Goal: Information Seeking & Learning: Find specific fact

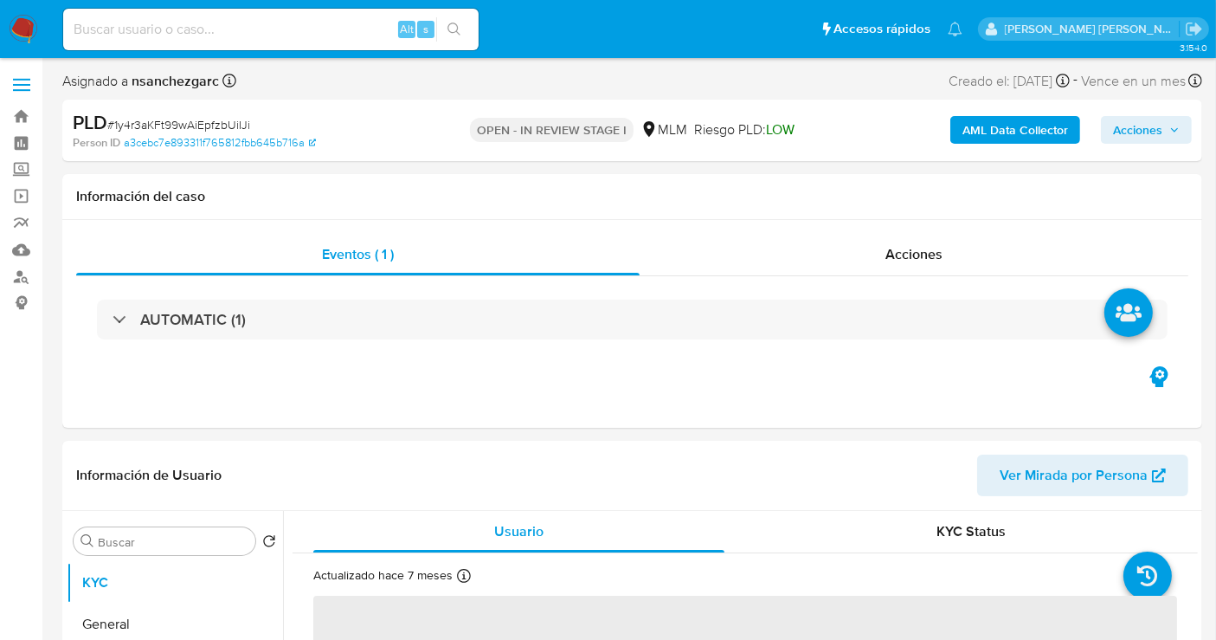
select select "10"
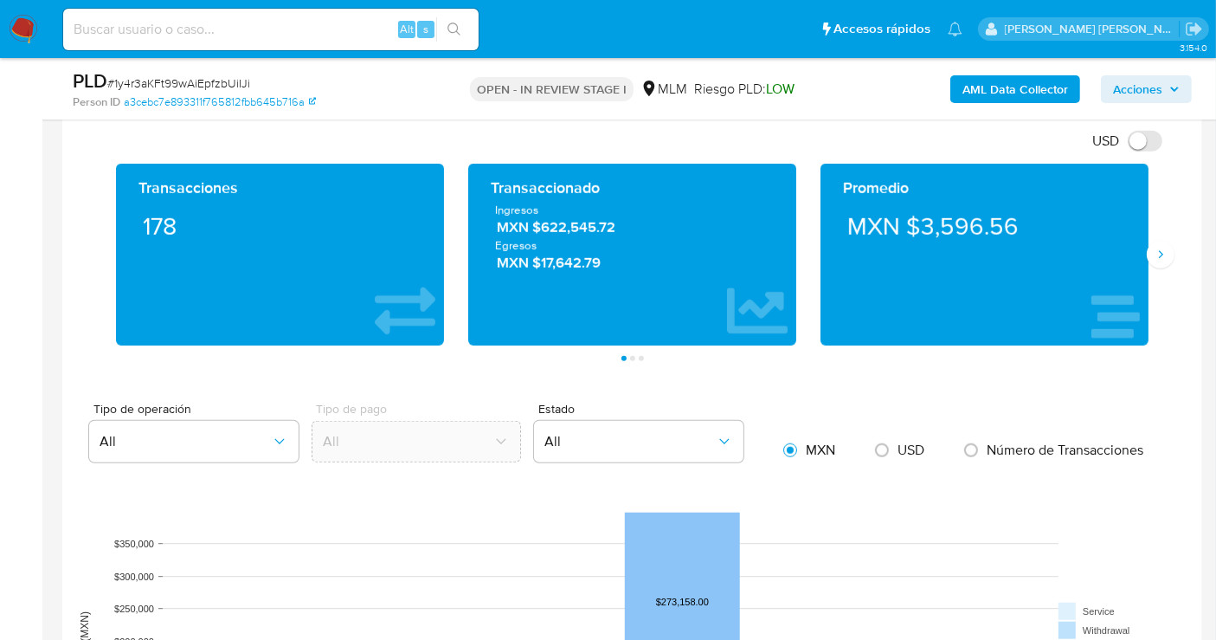
scroll to position [1250, 0]
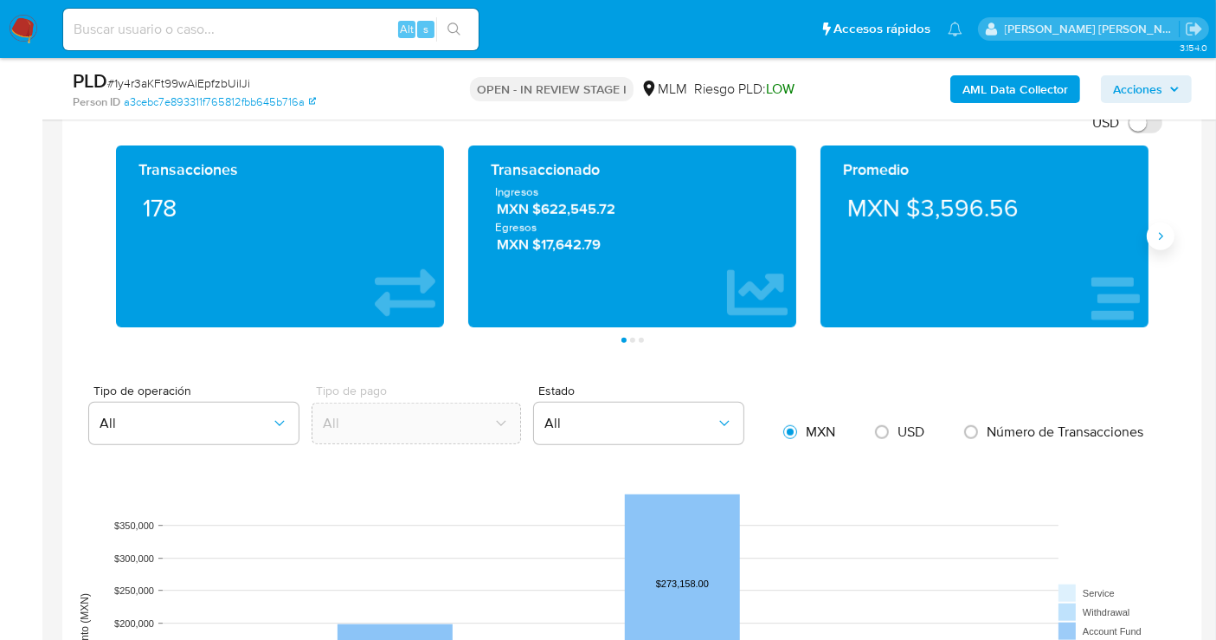
click at [1107, 235] on icon "Siguiente" at bounding box center [1161, 236] width 14 height 14
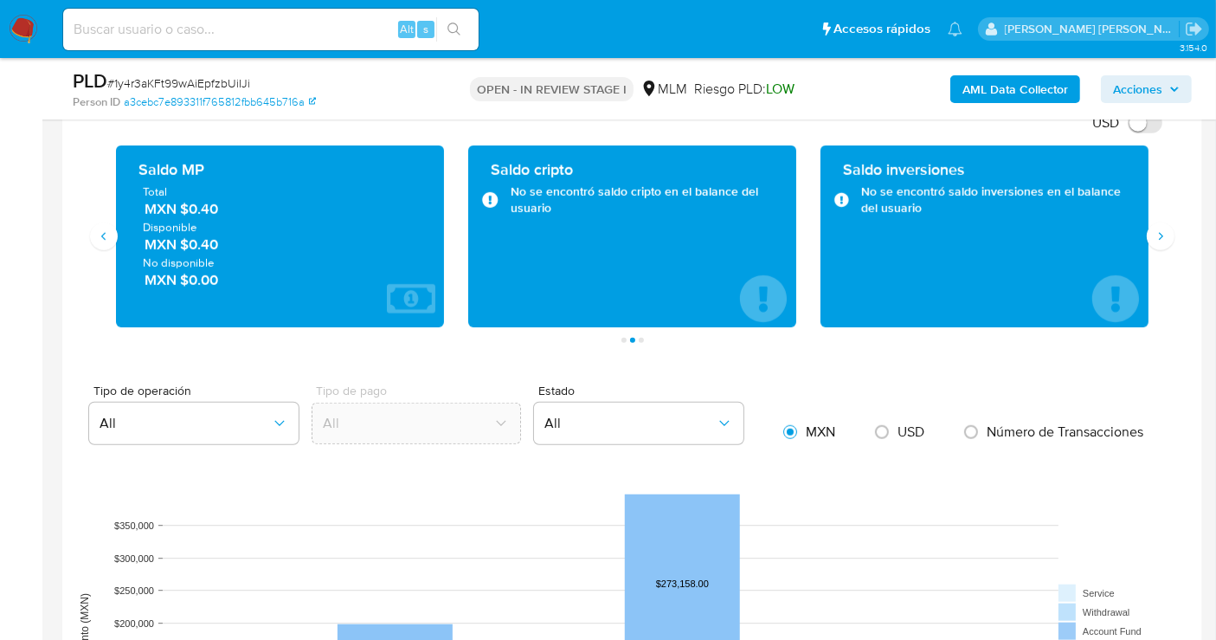
click at [207, 211] on span "MXN $0.40" at bounding box center [281, 209] width 273 height 20
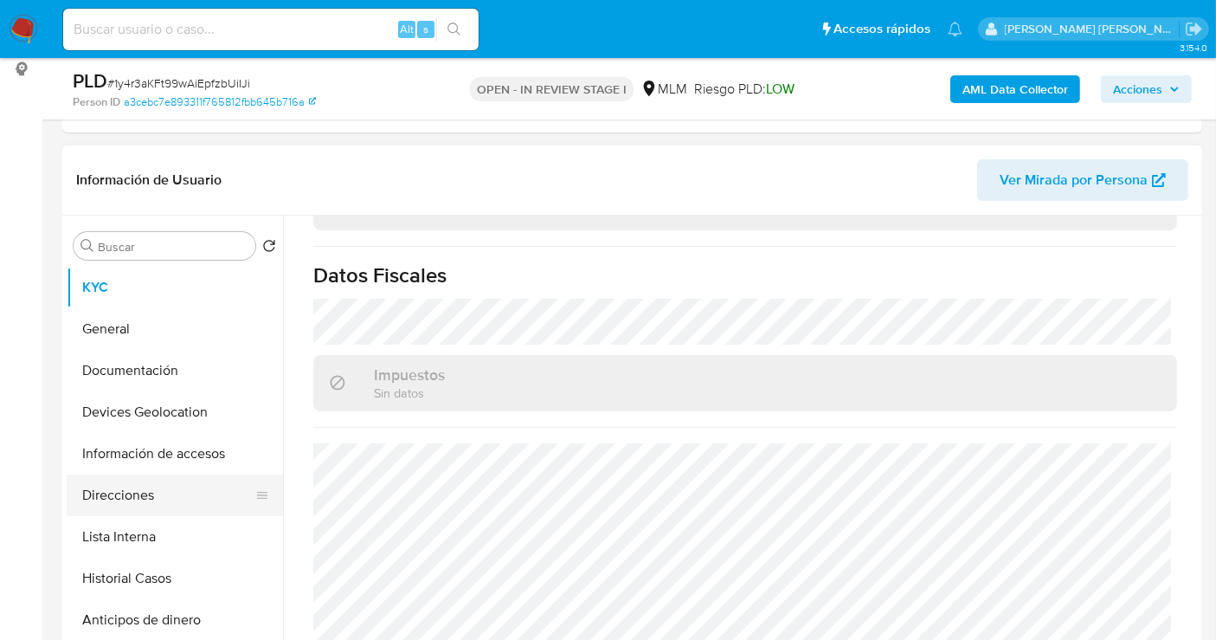
scroll to position [192, 0]
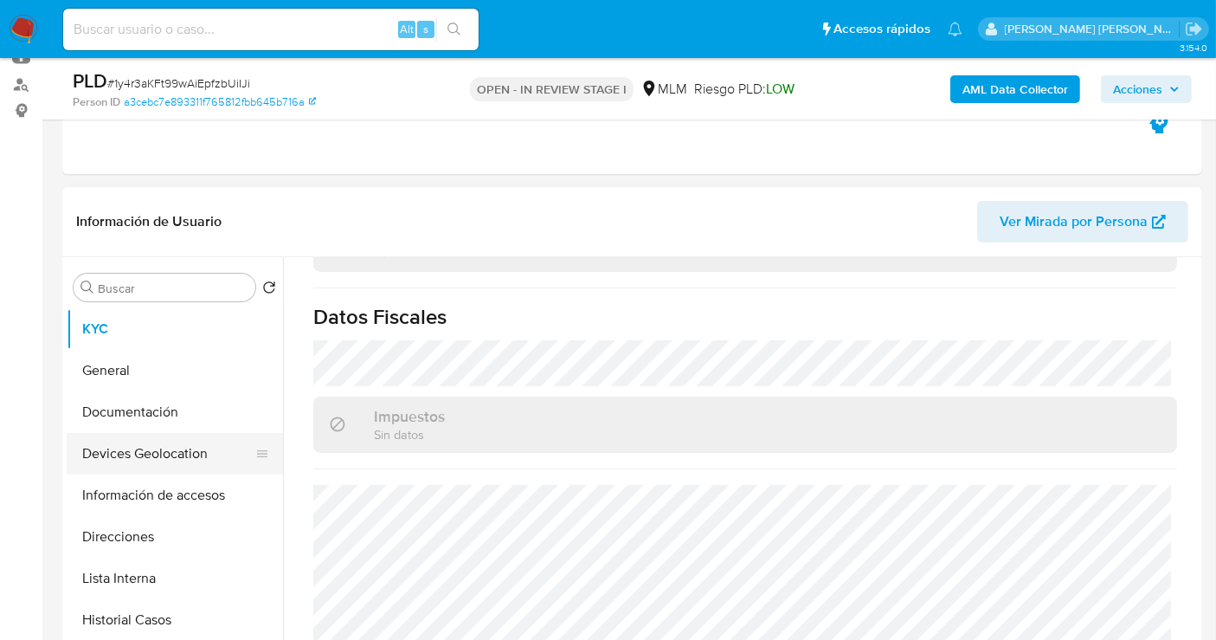
click at [168, 456] on button "Devices Geolocation" at bounding box center [168, 454] width 203 height 42
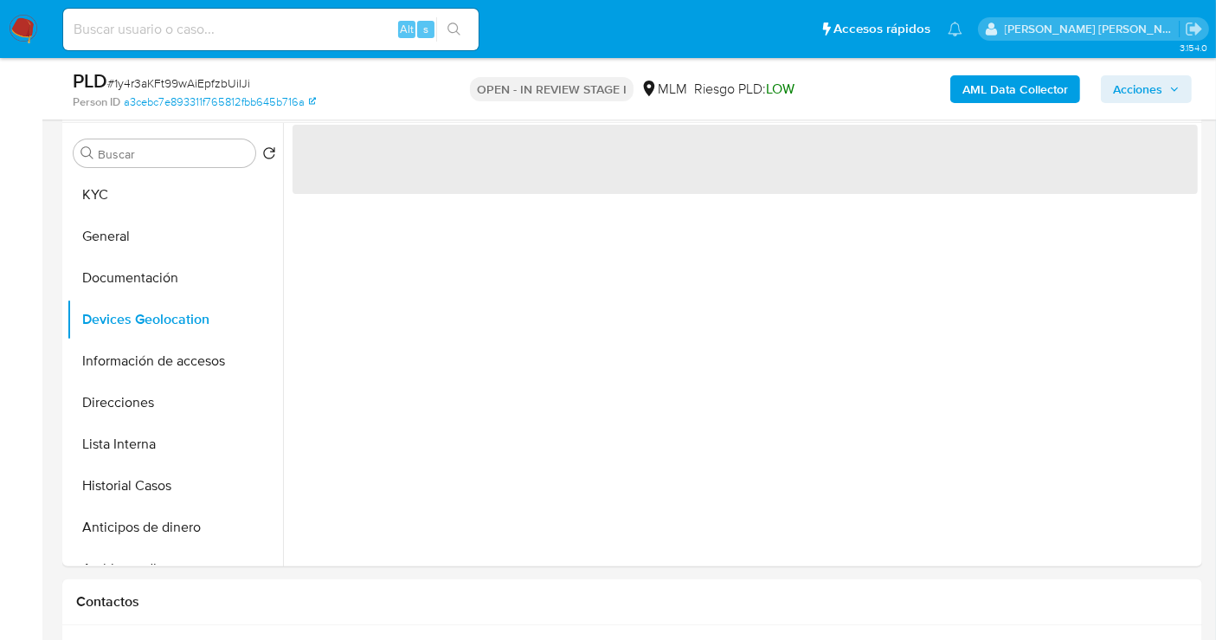
scroll to position [288, 0]
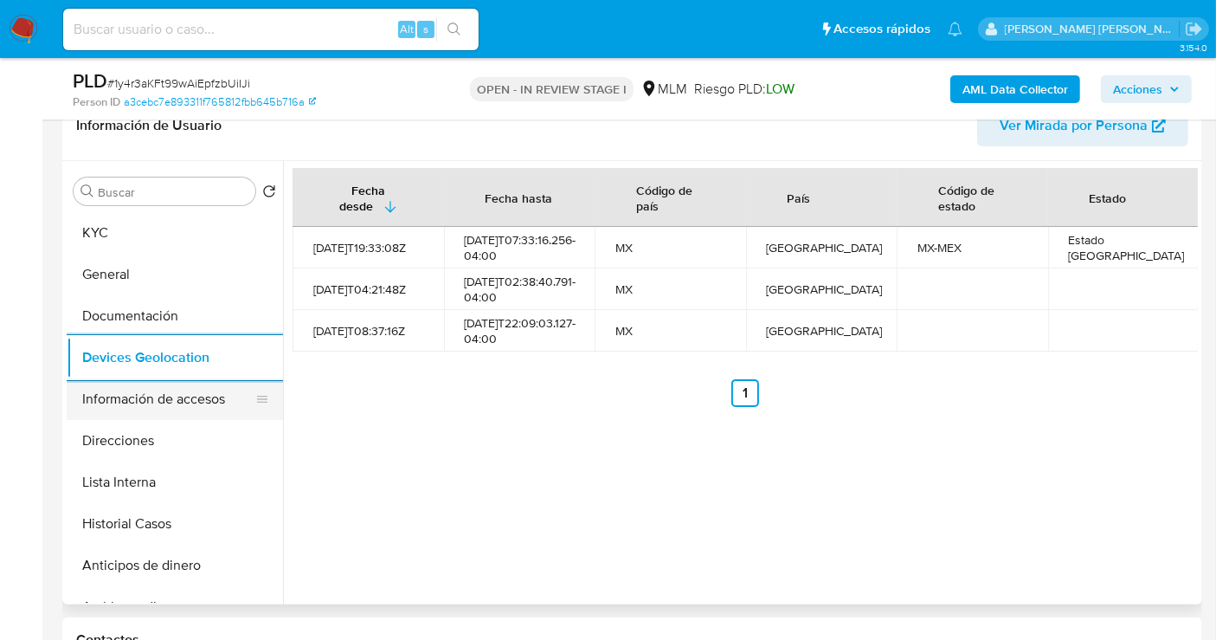
click at [127, 394] on button "Información de accesos" at bounding box center [168, 399] width 203 height 42
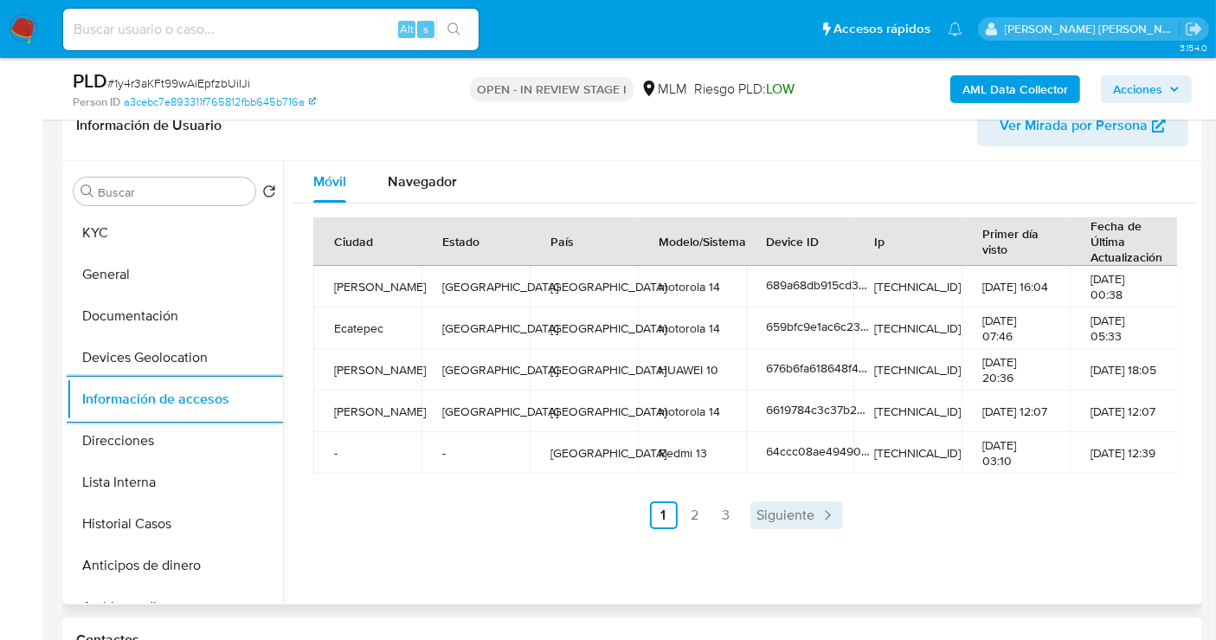
click at [761, 501] on link "Siguiente" at bounding box center [797, 515] width 93 height 28
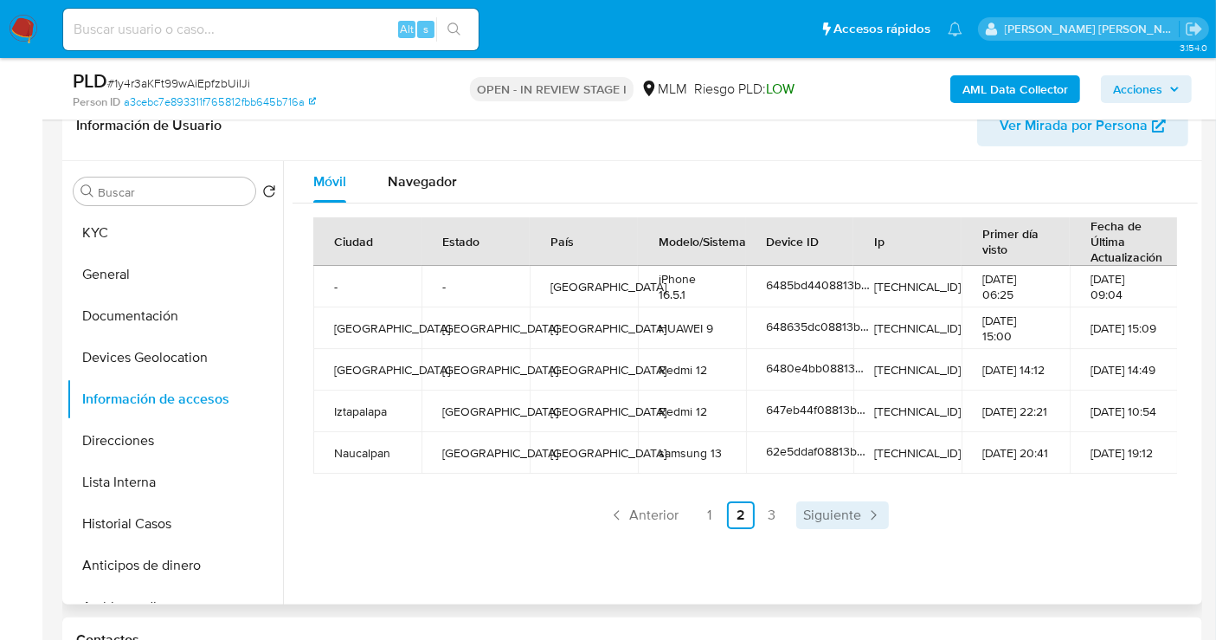
click at [832, 509] on span "Siguiente" at bounding box center [832, 515] width 58 height 14
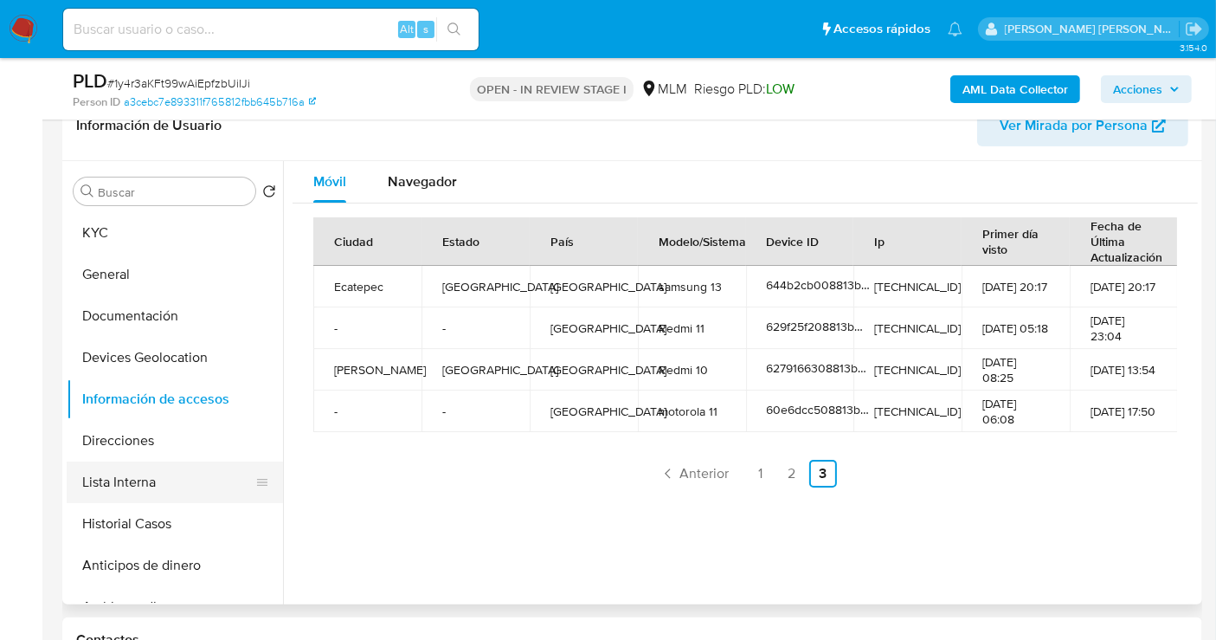
click at [142, 486] on button "Lista Interna" at bounding box center [168, 482] width 203 height 42
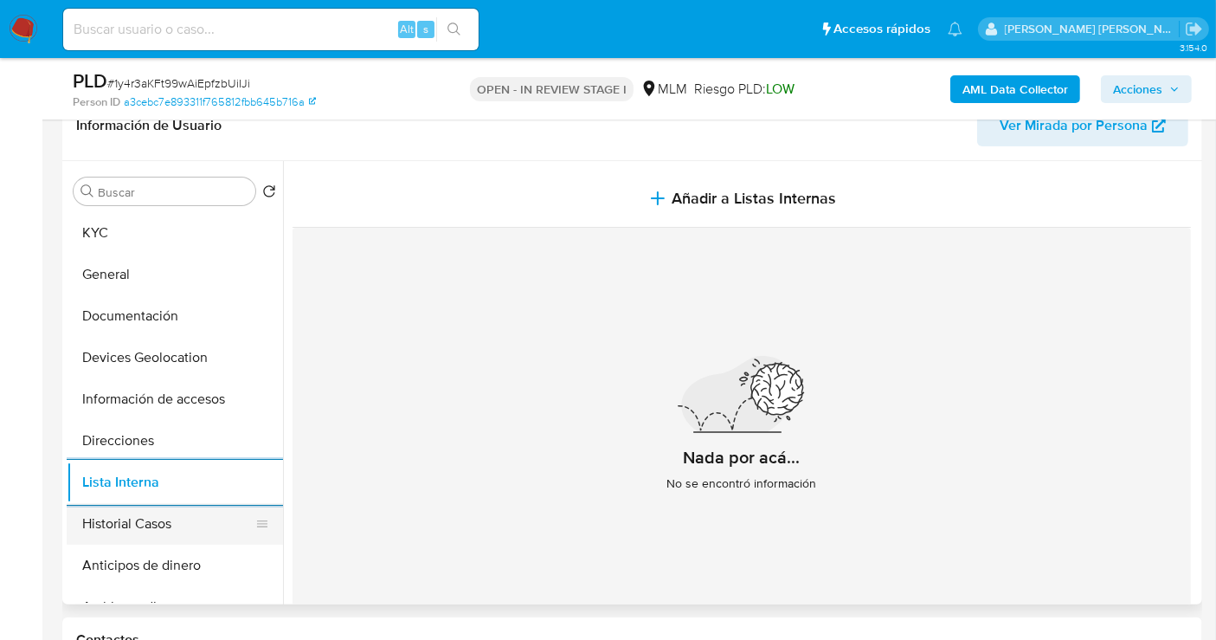
click at [108, 513] on button "Historial Casos" at bounding box center [168, 524] width 203 height 42
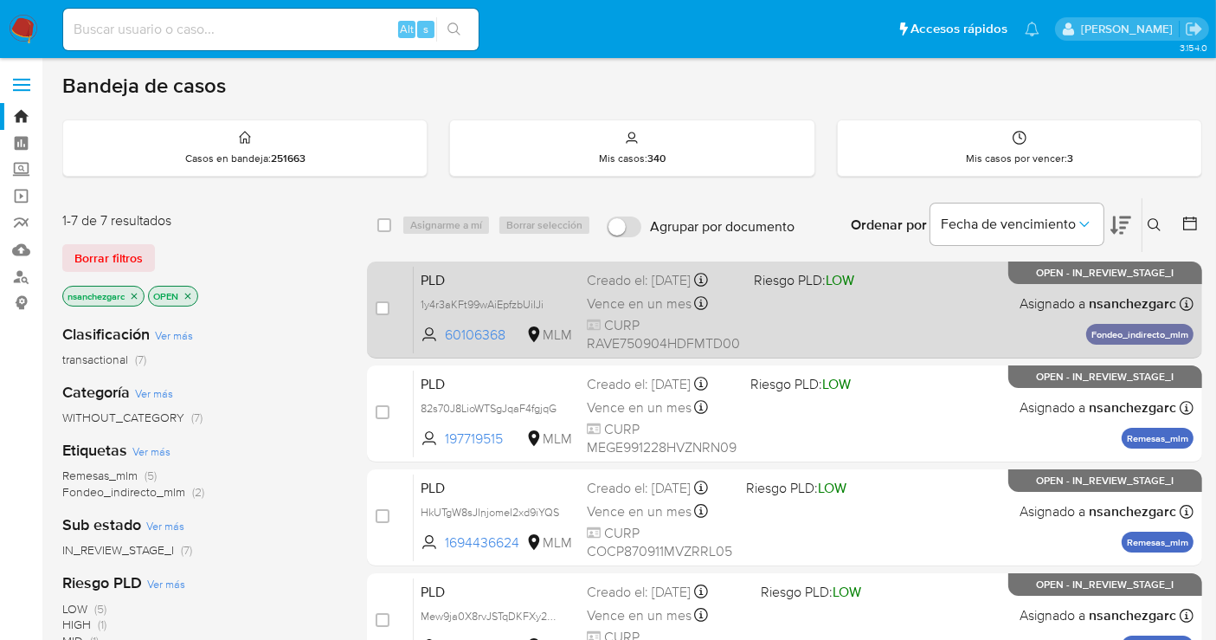
click at [610, 300] on span "Vence en un mes" at bounding box center [639, 303] width 105 height 19
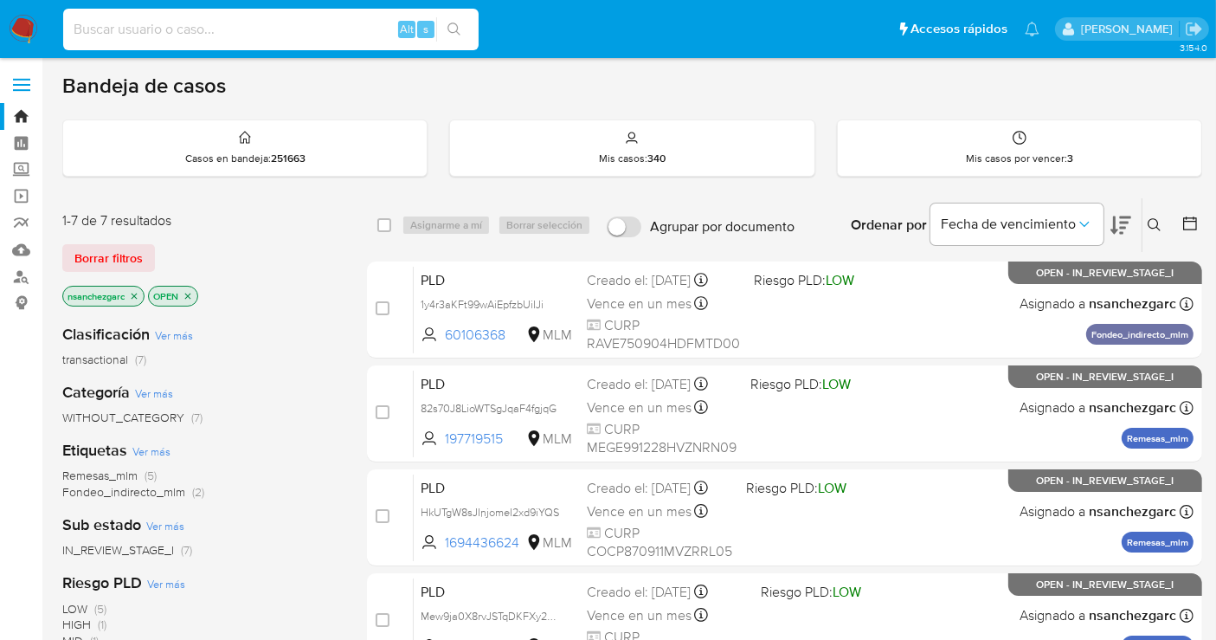
click at [130, 35] on input at bounding box center [271, 29] width 416 height 23
paste input "1249948498"
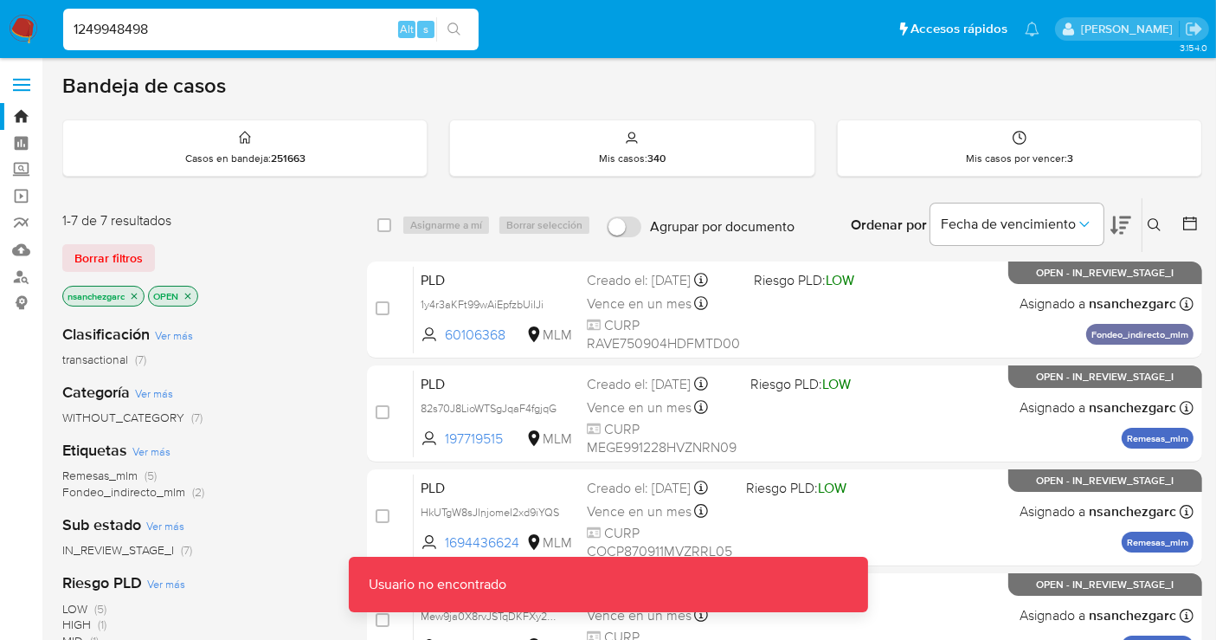
click at [184, 54] on nav "Pausado Ver notificaciones 1249948498 Alt s Accesos rápidos Presiona las siguie…" at bounding box center [608, 29] width 1216 height 58
click at [184, 32] on input "1249948498" at bounding box center [271, 29] width 416 height 23
type input "1249948498"
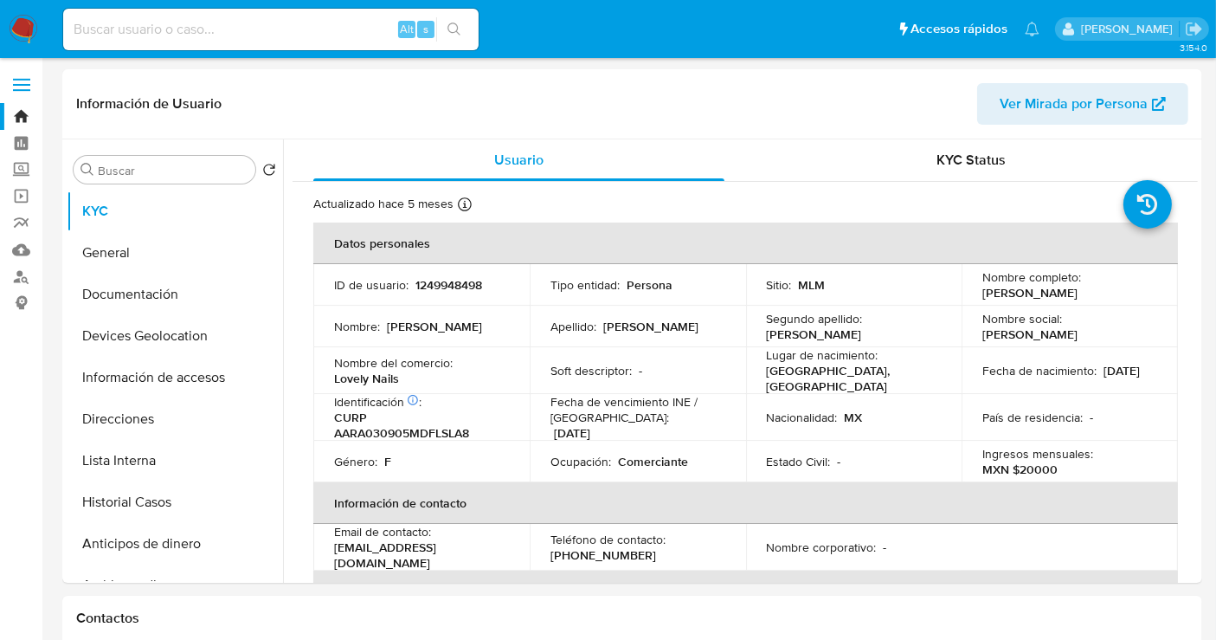
select select "10"
drag, startPoint x: 410, startPoint y: 382, endPoint x: 322, endPoint y: 376, distance: 88.5
click at [322, 376] on td "Nombre del comercio : Lovely Nails" at bounding box center [421, 370] width 216 height 47
copy p "Lovely Nails"
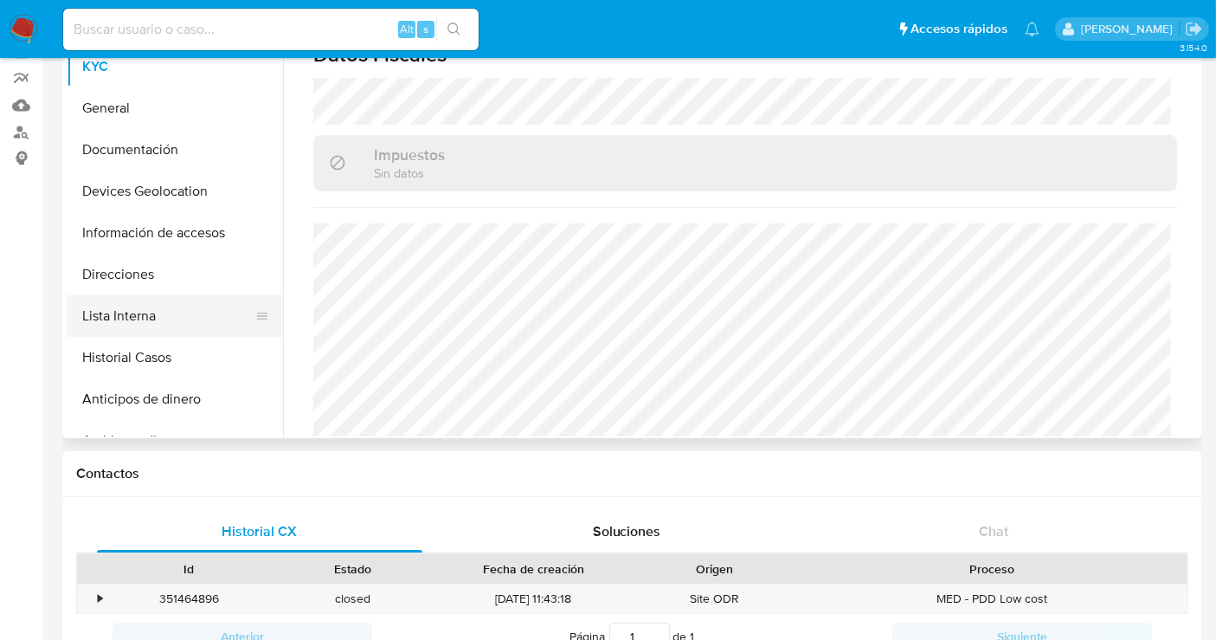
scroll to position [96, 0]
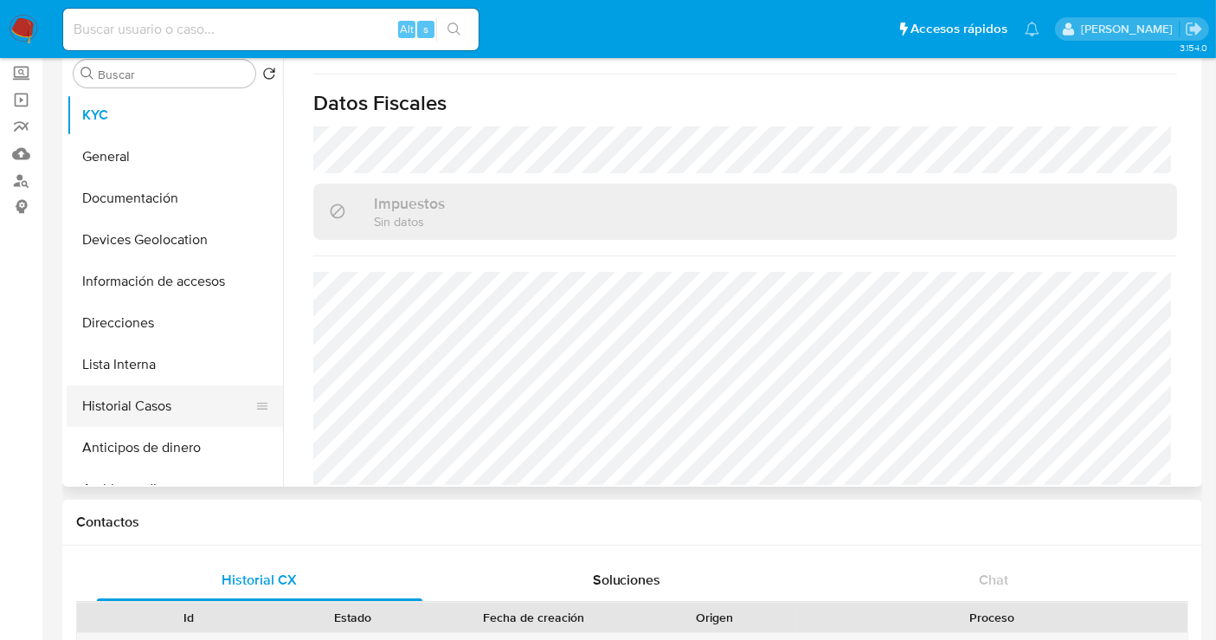
click at [127, 398] on button "Historial Casos" at bounding box center [168, 406] width 203 height 42
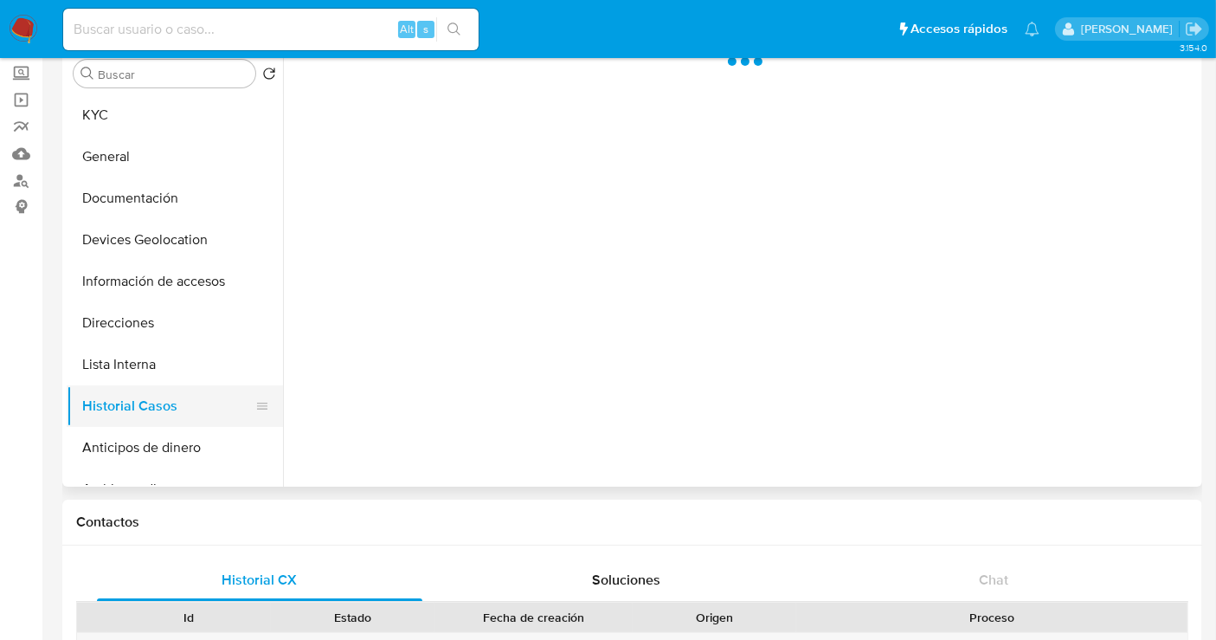
scroll to position [0, 0]
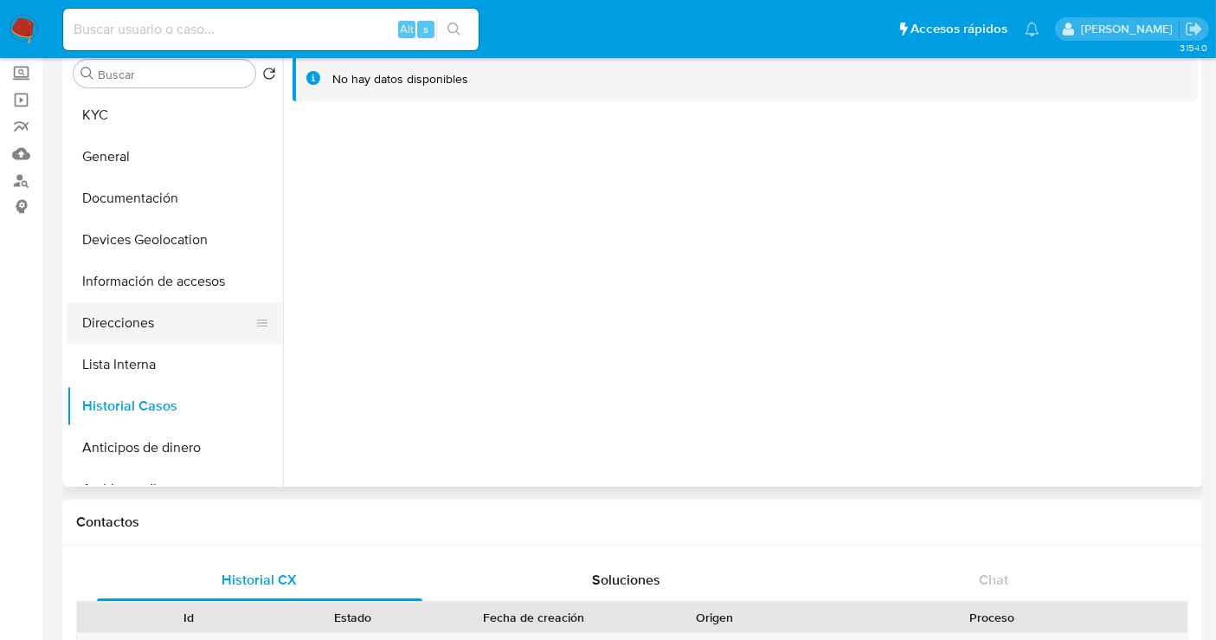
click at [99, 330] on button "Direcciones" at bounding box center [168, 323] width 203 height 42
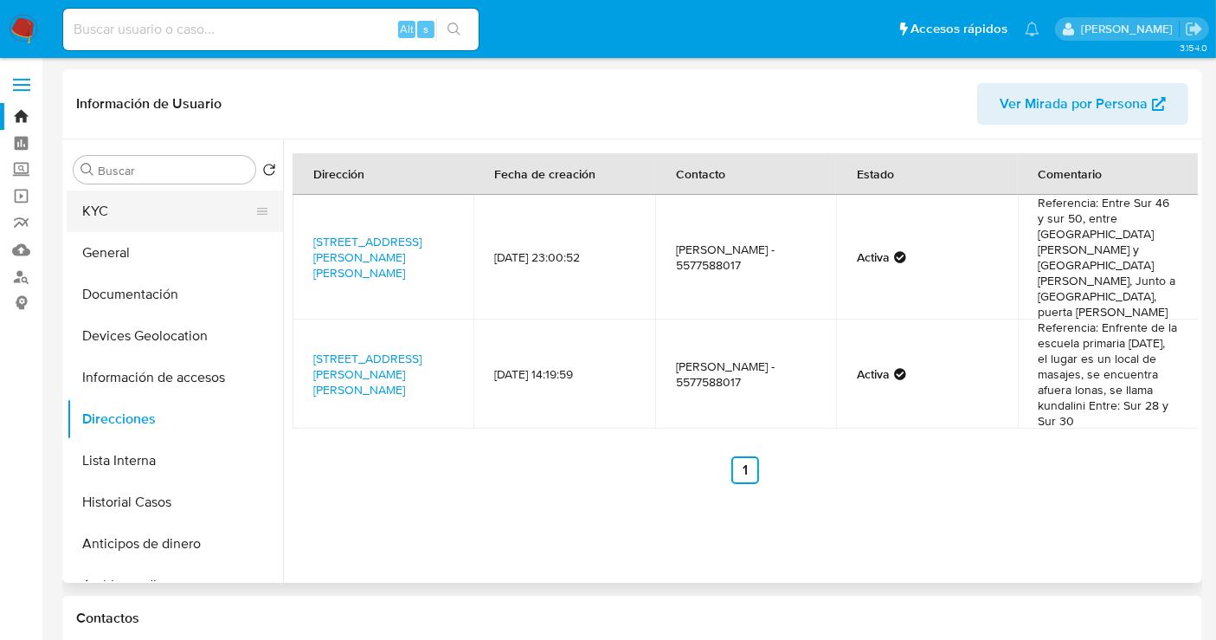
click at [106, 215] on button "KYC" at bounding box center [168, 211] width 203 height 42
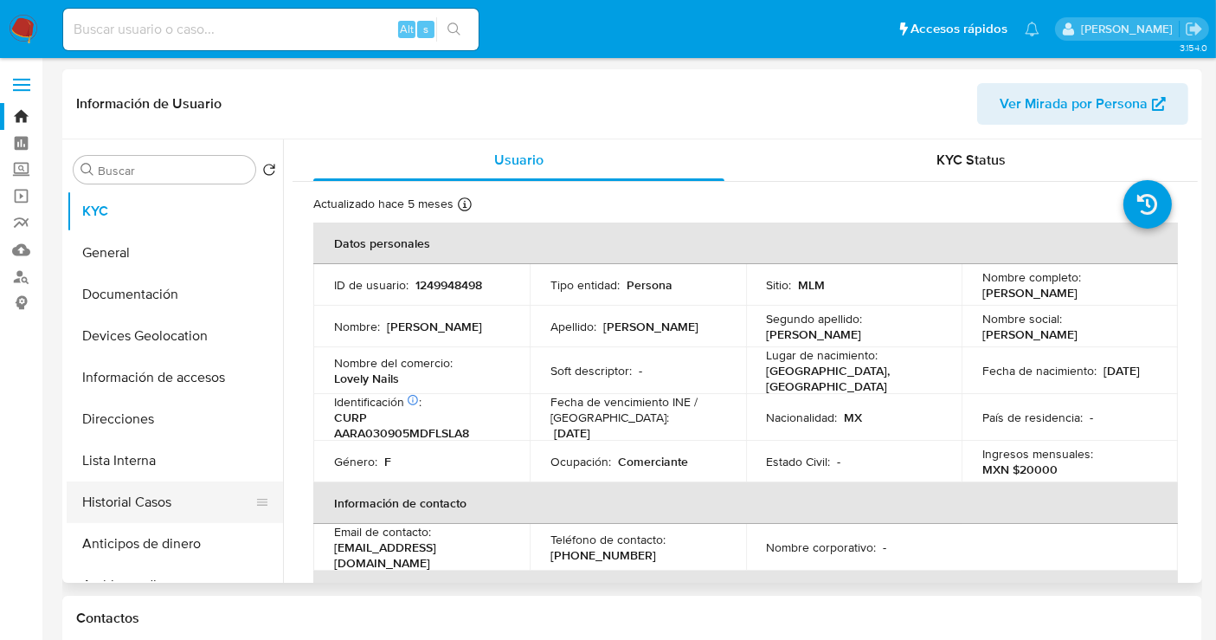
click at [116, 511] on button "Historial Casos" at bounding box center [168, 502] width 203 height 42
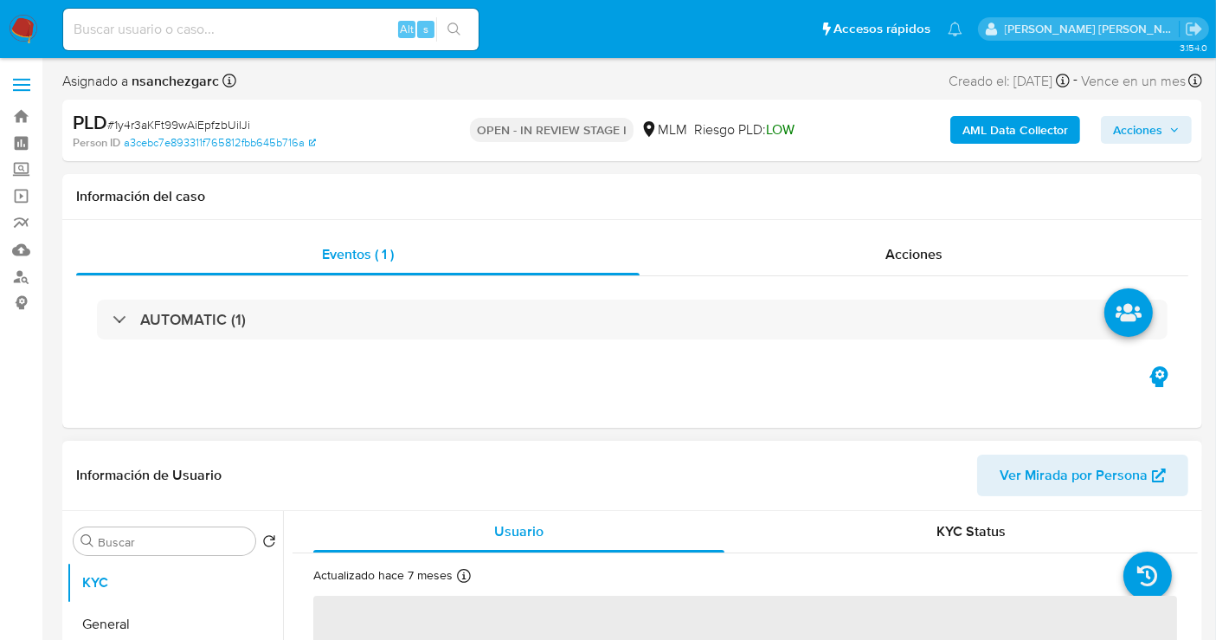
select select "10"
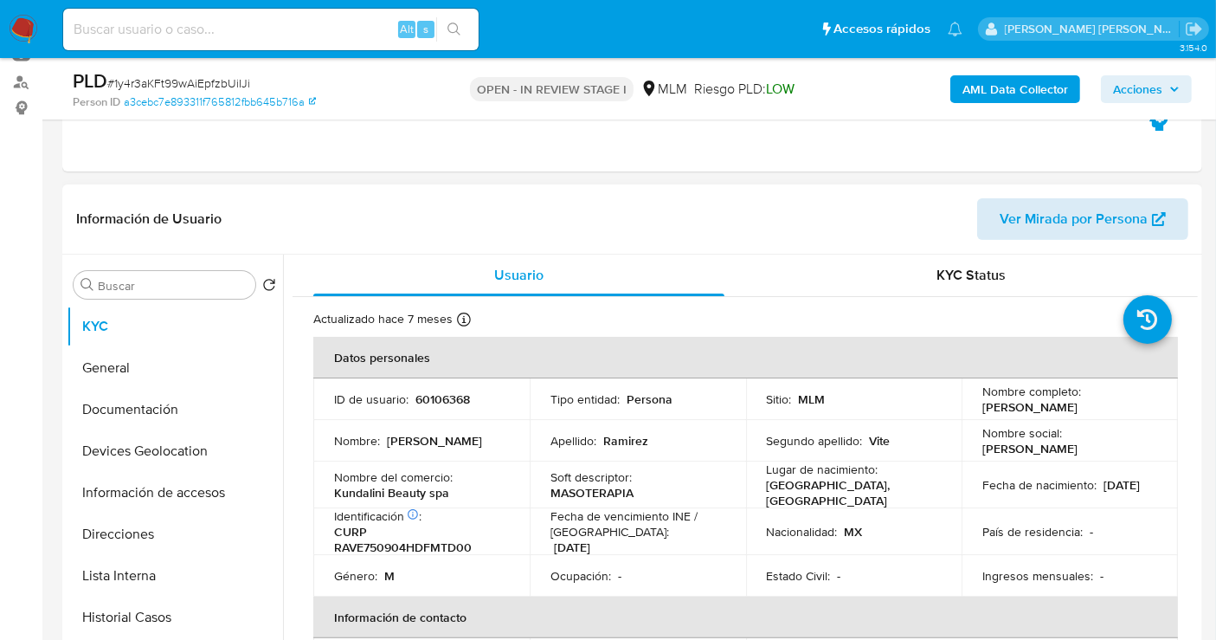
scroll to position [192, 0]
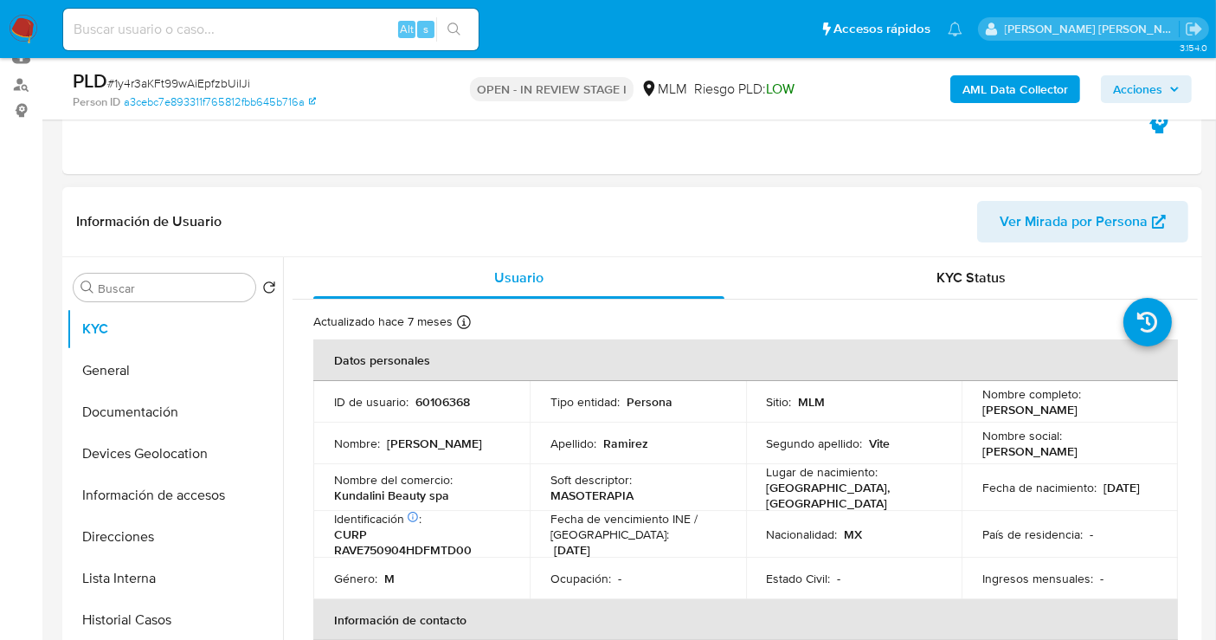
click at [1065, 229] on span "Ver Mirada por Persona" at bounding box center [1074, 222] width 148 height 42
